Goal: Check status

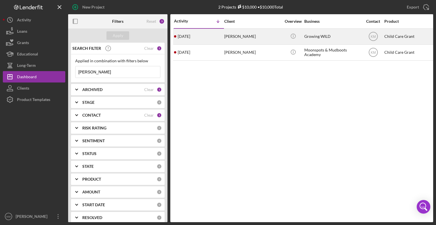
click at [243, 35] on div "[PERSON_NAME]" at bounding box center [252, 36] width 57 height 15
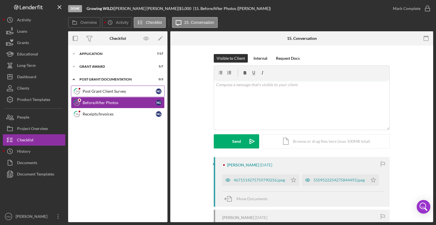
click at [89, 95] on link "14 Post Grant Client Survey N G" at bounding box center [118, 90] width 94 height 11
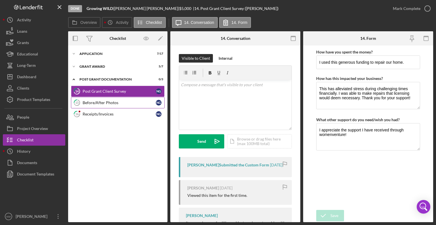
click at [135, 103] on div "Before/After Photos" at bounding box center [119, 102] width 73 height 5
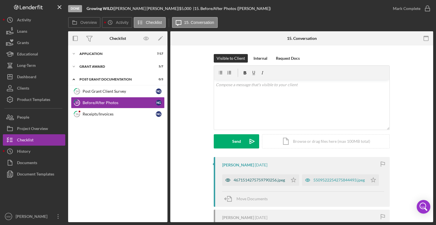
drag, startPoint x: 277, startPoint y: 181, endPoint x: 270, endPoint y: 181, distance: 7.1
drag, startPoint x: 270, startPoint y: 181, endPoint x: 251, endPoint y: 179, distance: 18.3
drag, startPoint x: 251, startPoint y: 179, endPoint x: 238, endPoint y: 179, distance: 13.4
click at [238, 179] on div "4671514275759790256.jpeg" at bounding box center [259, 180] width 51 height 5
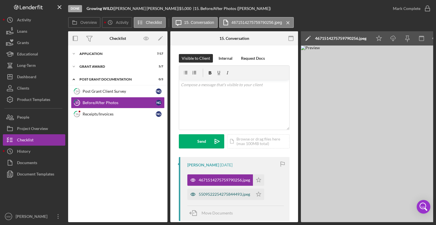
click at [240, 199] on div "5509522254275844493.jpeg" at bounding box center [220, 193] width 66 height 11
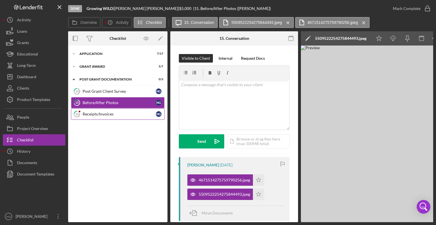
click at [117, 115] on div "Receipts/Invoices" at bounding box center [119, 114] width 73 height 5
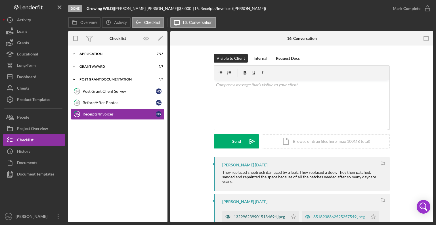
click at [264, 214] on div "1329962399015134694.jpeg" at bounding box center [259, 216] width 51 height 5
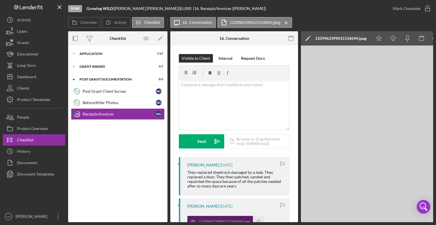
click at [264, 213] on div "1329962399015134694.jpeg Icon/Star" at bounding box center [227, 220] width 80 height 14
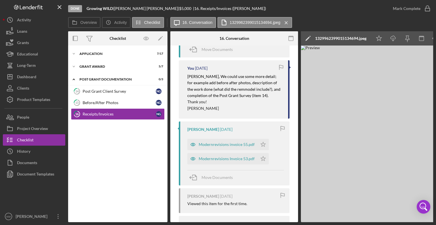
scroll to position [288, 0]
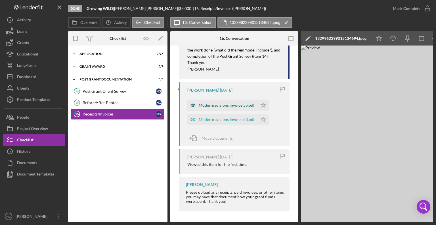
click at [251, 105] on div "Modernrevisions invoice 55.pdf" at bounding box center [227, 105] width 56 height 5
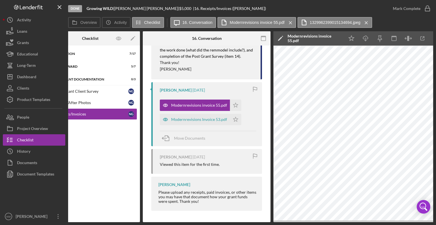
scroll to position [0, 26]
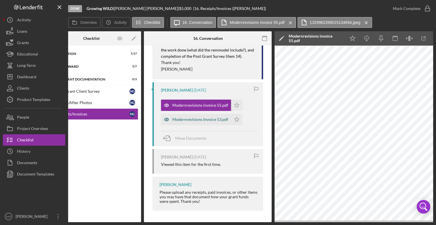
click at [208, 118] on div "Modernrevisions Invoice 53.pdf" at bounding box center [200, 119] width 56 height 5
